Goal: Information Seeking & Learning: Understand process/instructions

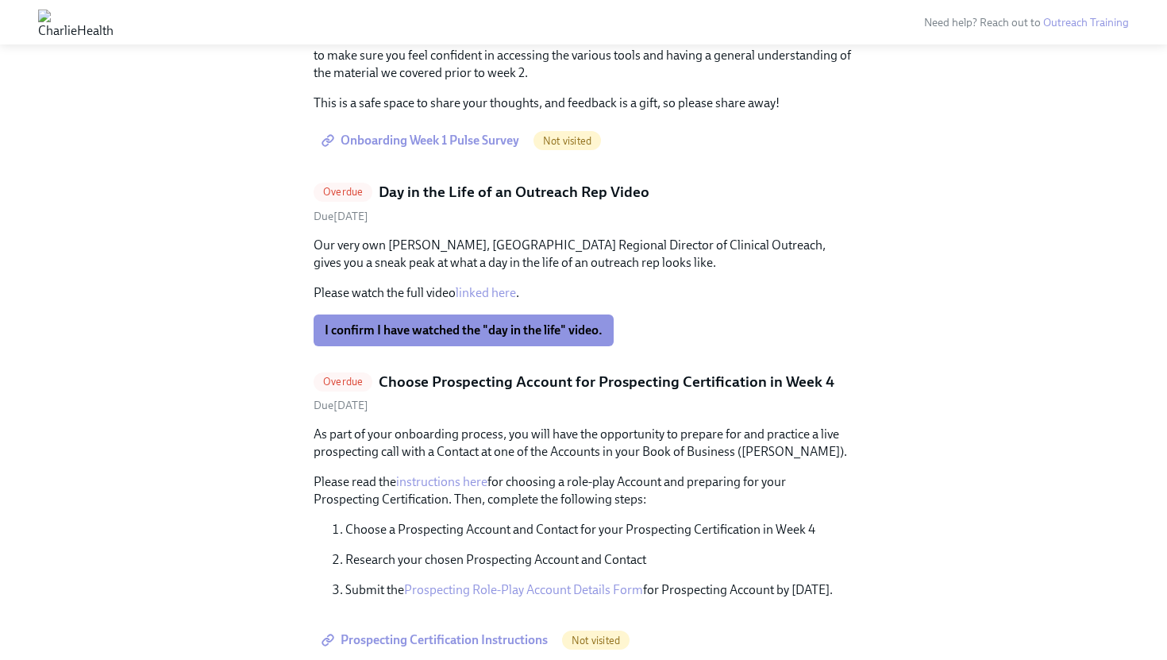
scroll to position [3079, 0]
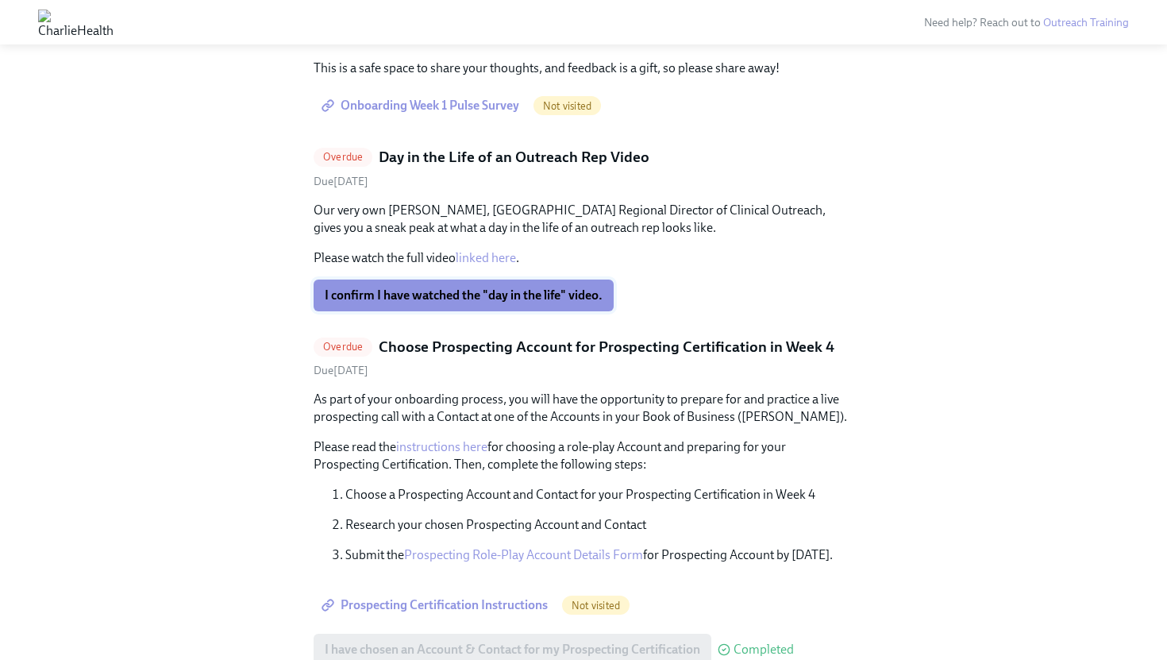
click at [555, 287] on span "I confirm I have watched the "day in the life" video." at bounding box center [464, 295] width 278 height 16
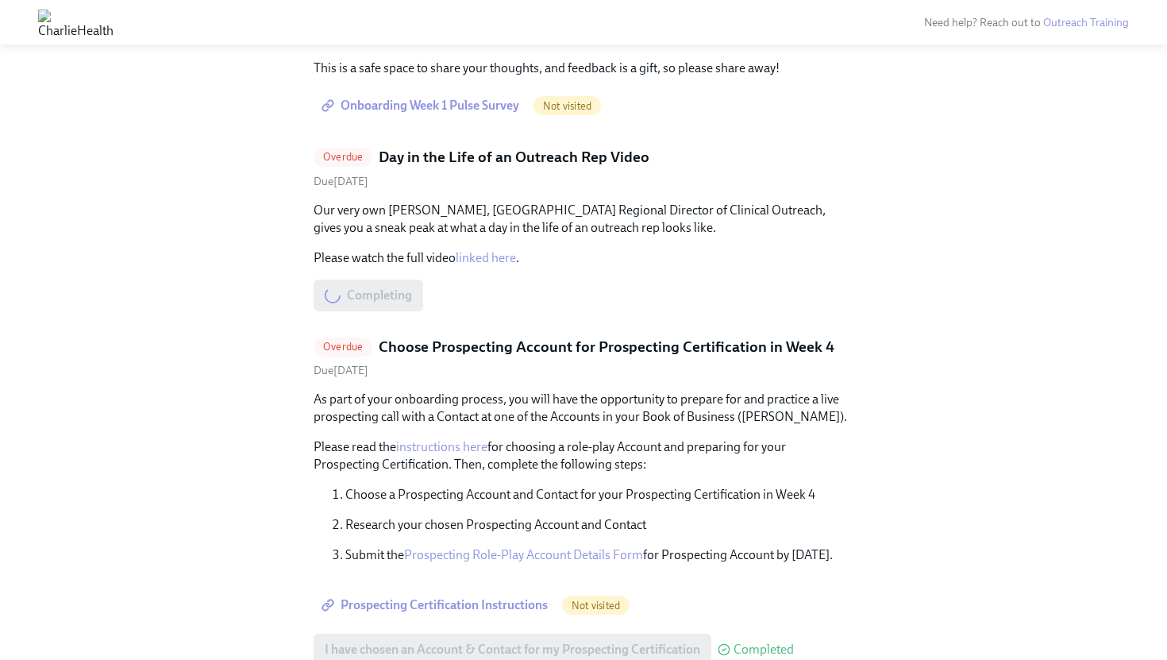
click at [494, 250] on link "linked here" at bounding box center [486, 257] width 60 height 15
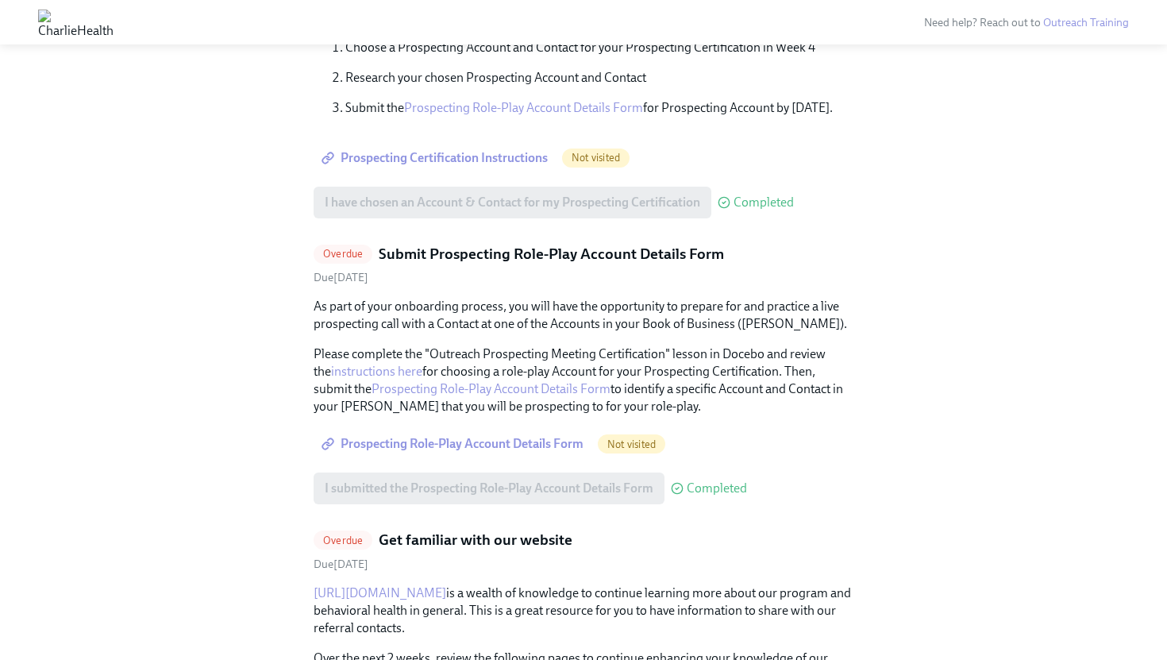
scroll to position [3338, 0]
click at [528, 435] on span "Prospecting Role-Play Account Details Form" at bounding box center [454, 443] width 259 height 16
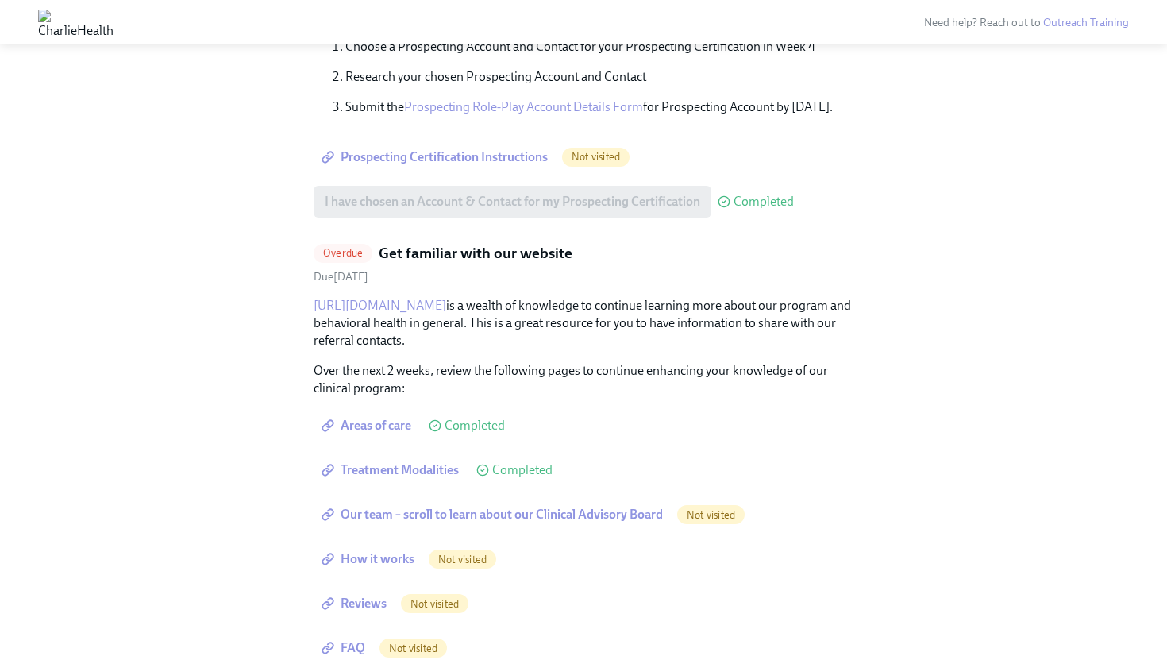
click at [716, 509] on span "Not visited" at bounding box center [711, 515] width 68 height 12
click at [577, 507] on span "Our team – scroll to learn about our Clinical Advisory Board" at bounding box center [494, 515] width 338 height 16
click at [403, 551] on span "How it works" at bounding box center [370, 559] width 90 height 16
click at [395, 543] on link "How it works" at bounding box center [370, 559] width 112 height 32
click at [392, 551] on span "How it works" at bounding box center [370, 559] width 90 height 16
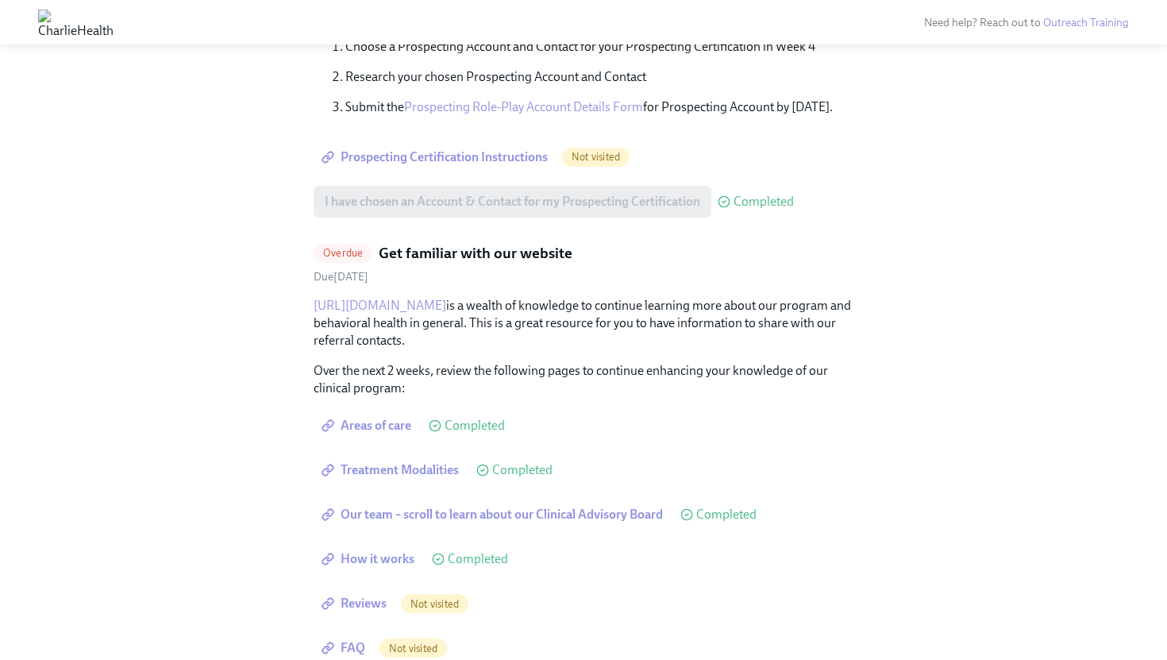
click at [365, 596] on span "Reviews" at bounding box center [356, 604] width 62 height 16
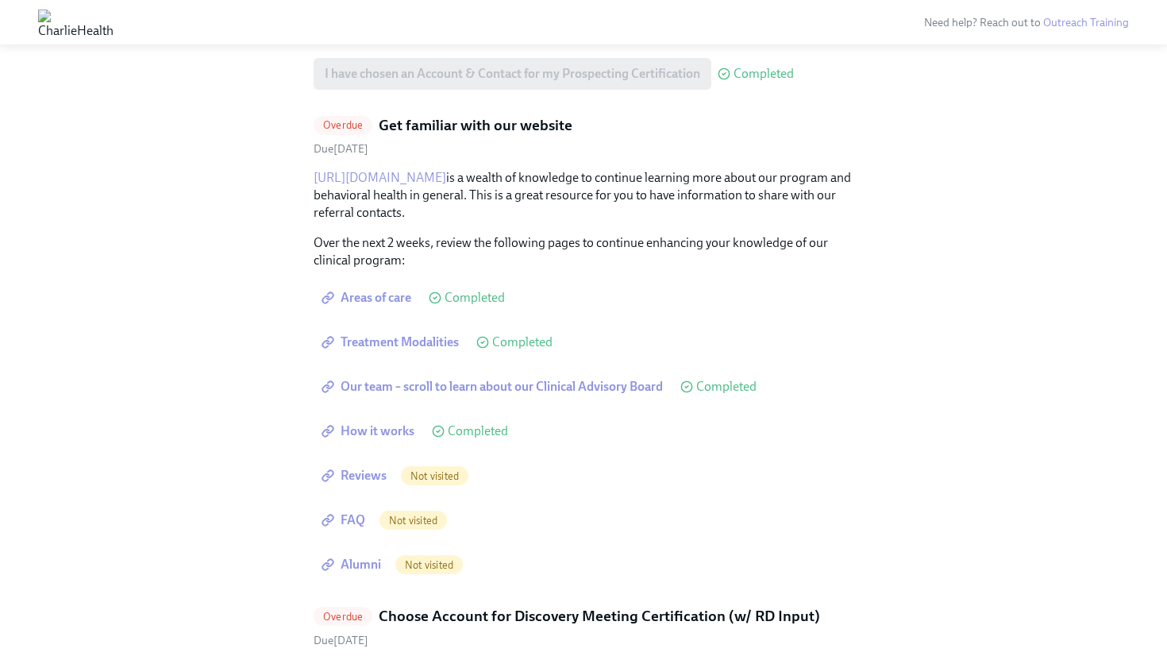
scroll to position [3489, 0]
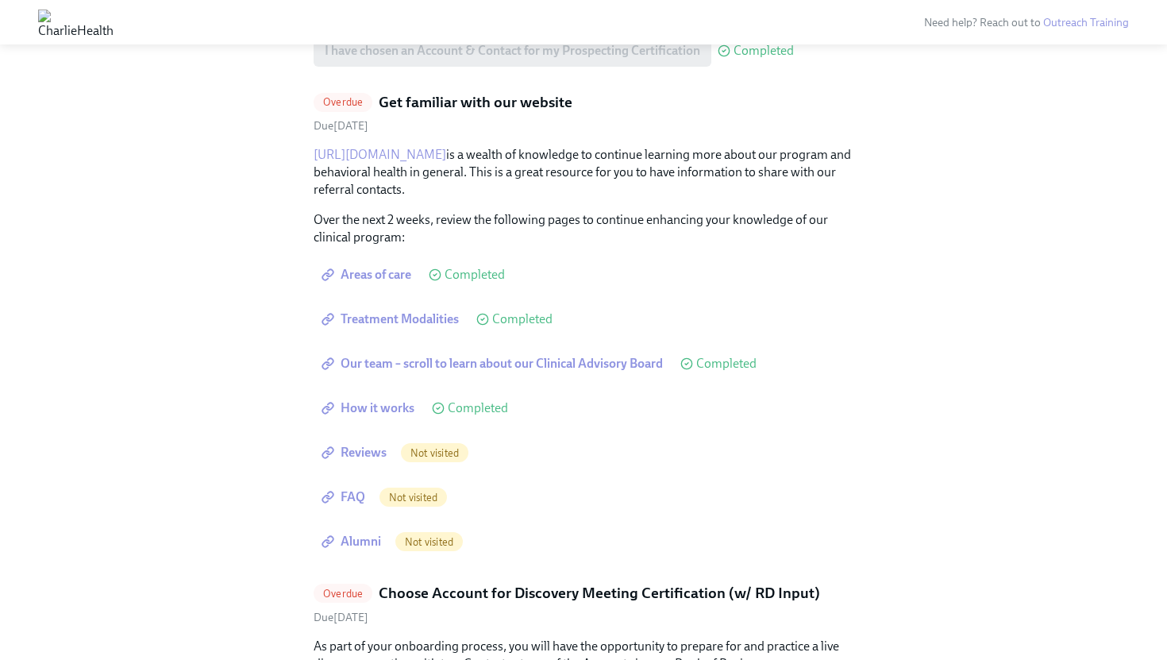
click at [353, 445] on span "Reviews" at bounding box center [356, 453] width 62 height 16
click at [349, 481] on link "FAQ" at bounding box center [345, 497] width 63 height 32
click at [361, 534] on span "Alumni" at bounding box center [353, 542] width 56 height 16
click at [353, 489] on span "FAQ" at bounding box center [345, 497] width 41 height 16
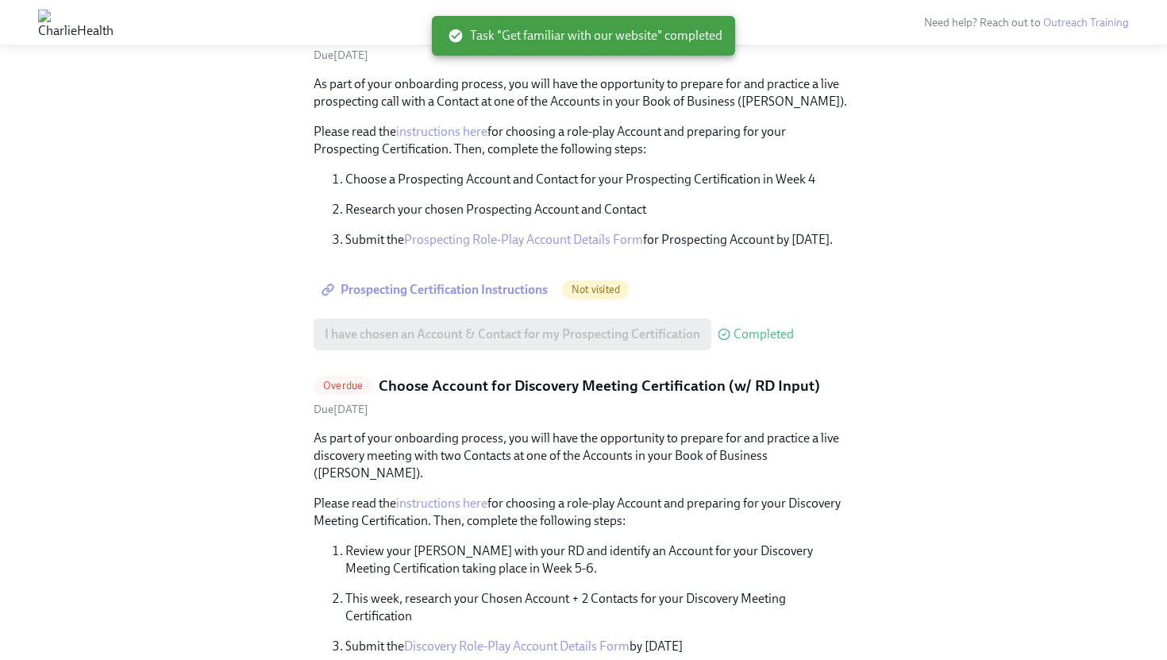
scroll to position [3206, 0]
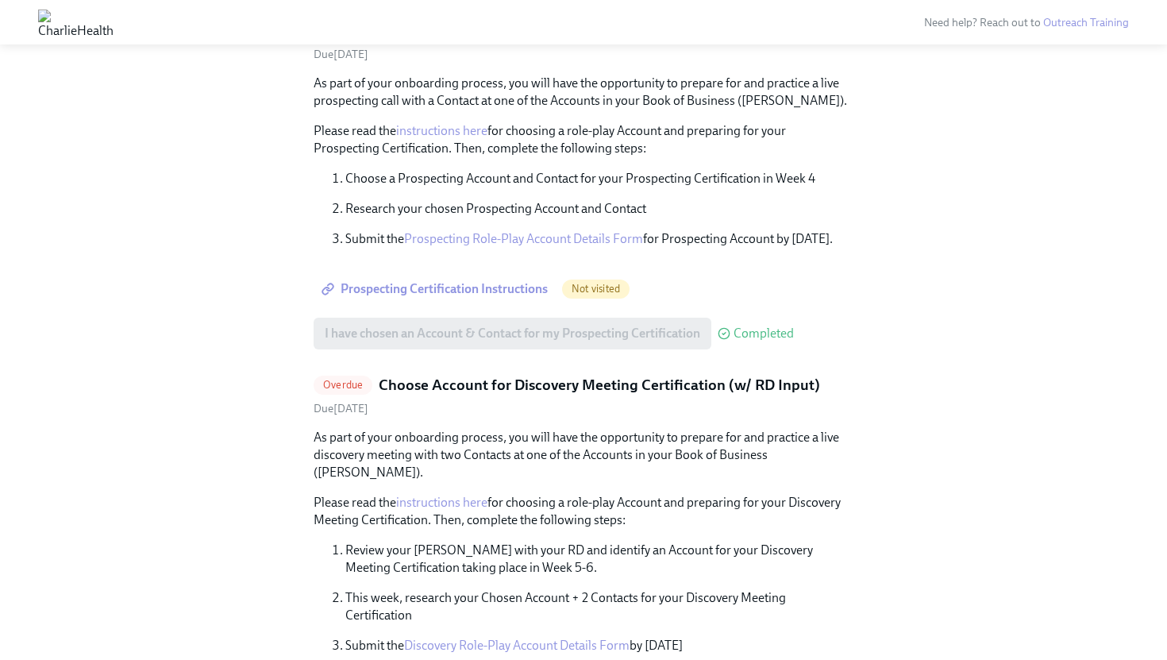
click at [472, 281] on span "Prospecting Certification Instructions" at bounding box center [436, 289] width 223 height 16
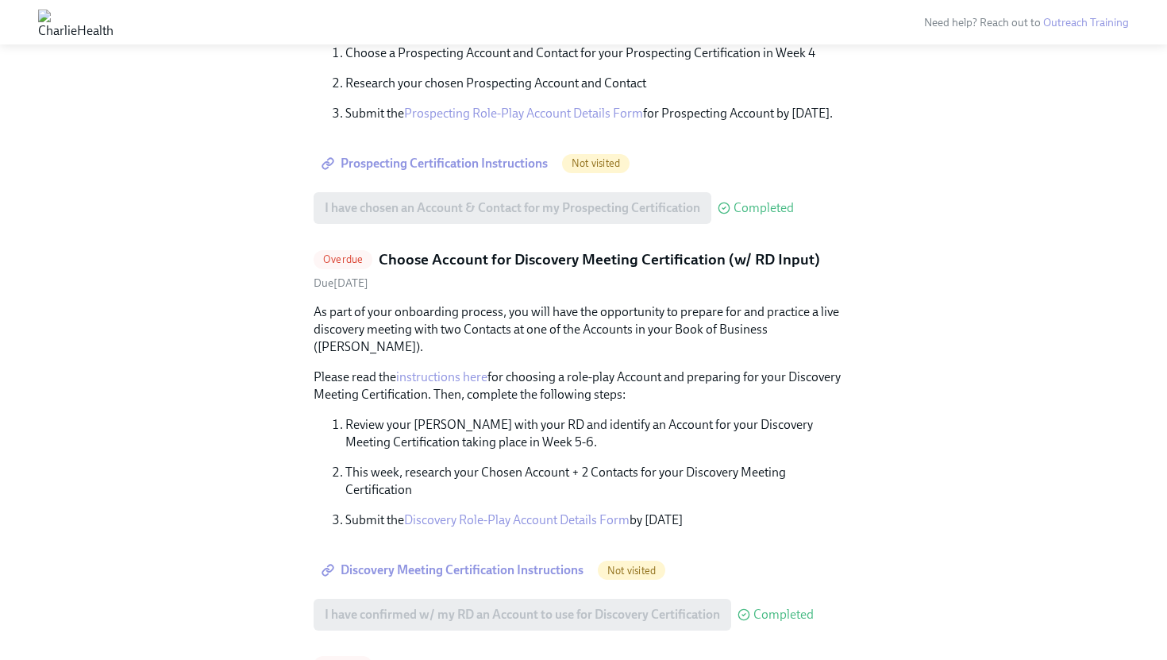
scroll to position [2977, 0]
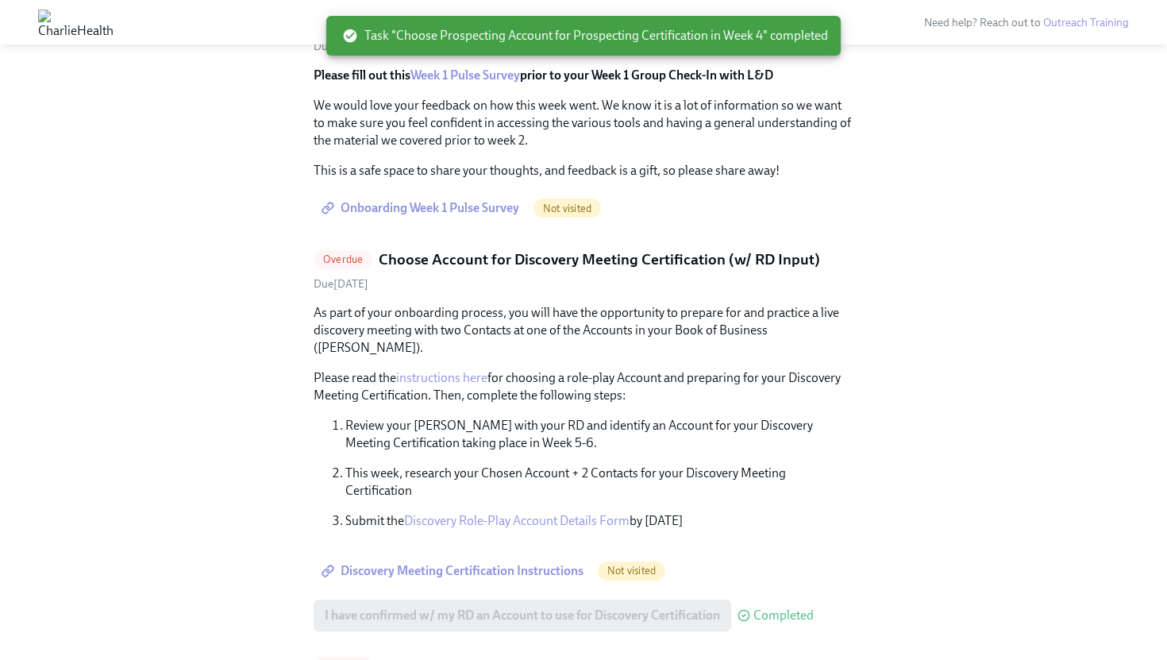
click at [606, 513] on link "Discovery Role-Play Account Details Form" at bounding box center [517, 520] width 226 height 15
